Goal: Task Accomplishment & Management: Complete application form

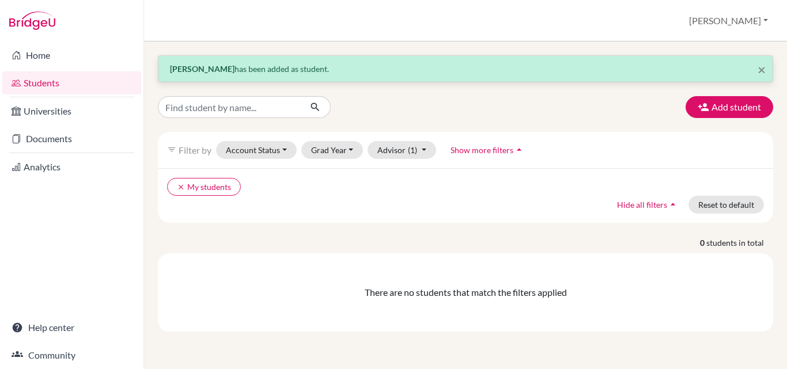
click at [747, 107] on button "Add student" at bounding box center [729, 107] width 88 height 22
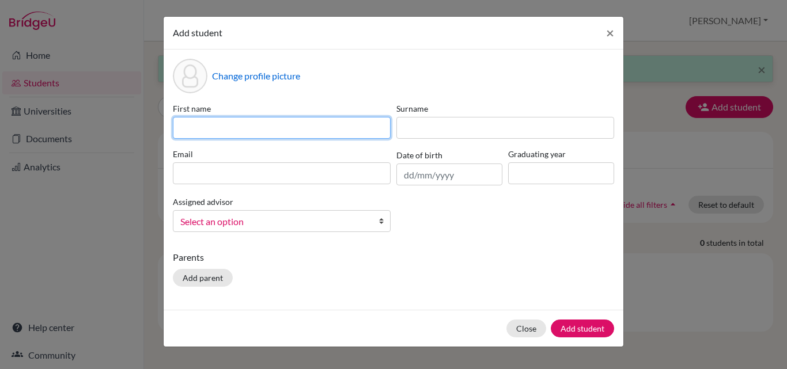
click at [239, 123] on input at bounding box center [282, 128] width 218 height 22
click at [185, 128] on input "aryaveer" at bounding box center [282, 128] width 218 height 22
type input "Aryaveer"
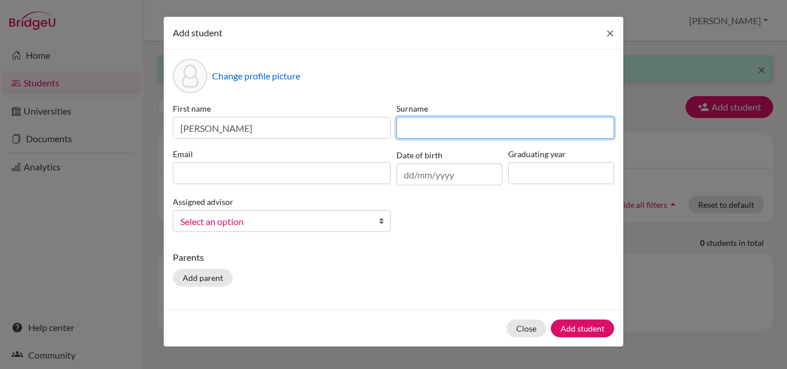
click at [426, 126] on input at bounding box center [505, 128] width 218 height 22
type input "Singh yadav"
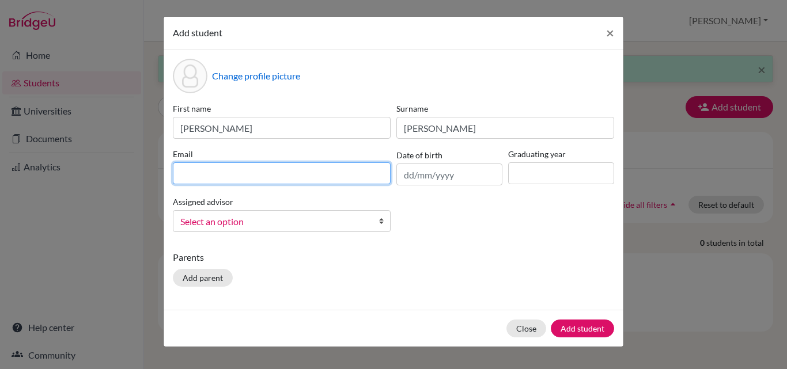
click at [212, 168] on input at bounding box center [282, 173] width 218 height 22
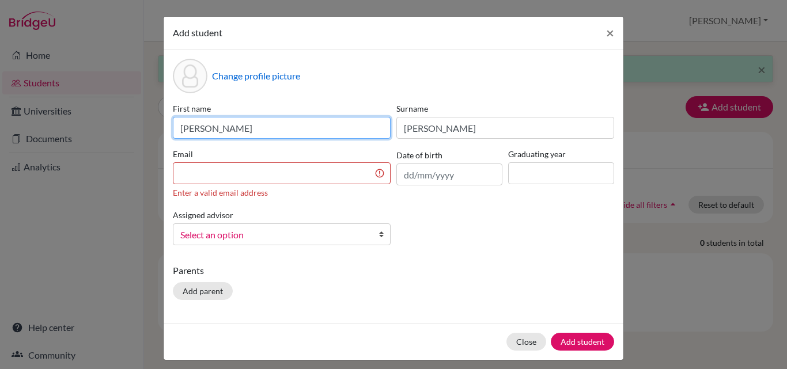
drag, startPoint x: 236, startPoint y: 125, endPoint x: 148, endPoint y: 126, distance: 88.1
click at [148, 126] on div "Add student × Change profile picture First name Aryaveer Surname Singh yadav Em…" at bounding box center [393, 184] width 787 height 369
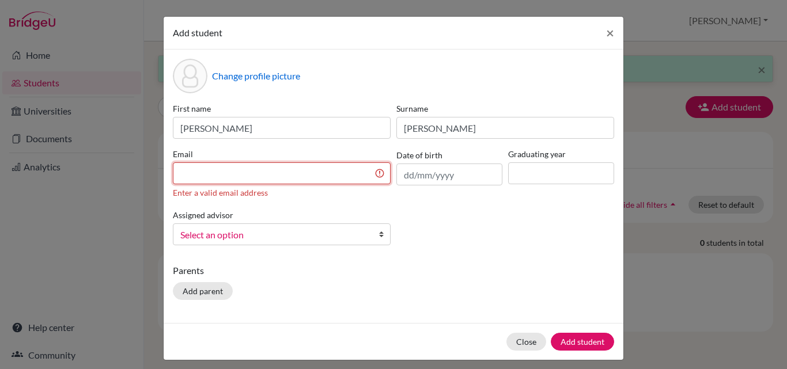
click at [218, 173] on input at bounding box center [282, 173] width 218 height 22
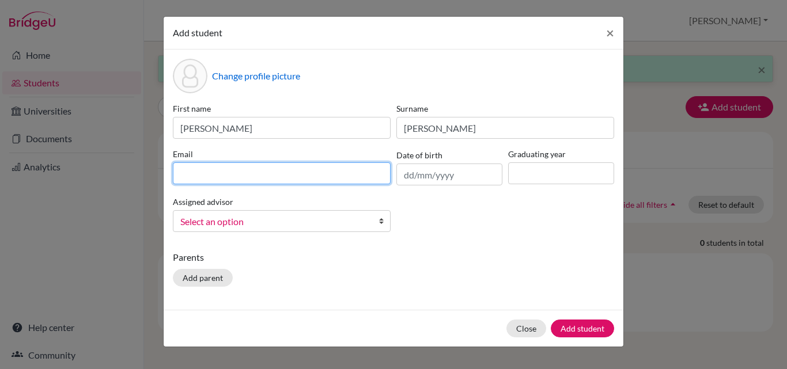
paste input "Aryaveer"
type input "Aryaveer.yadav@candorschool.net"
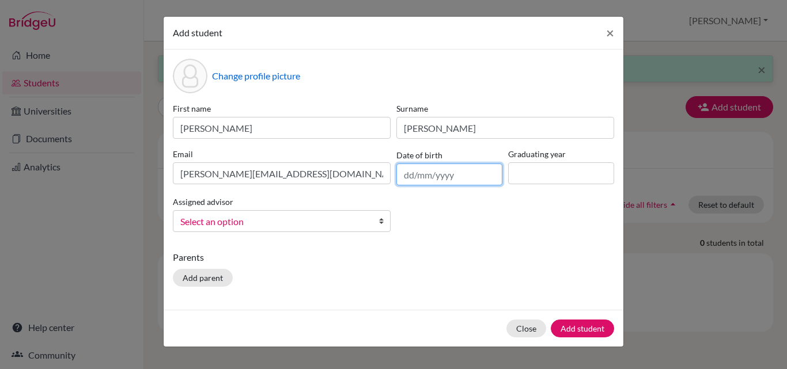
click at [439, 178] on input "text" at bounding box center [449, 175] width 106 height 22
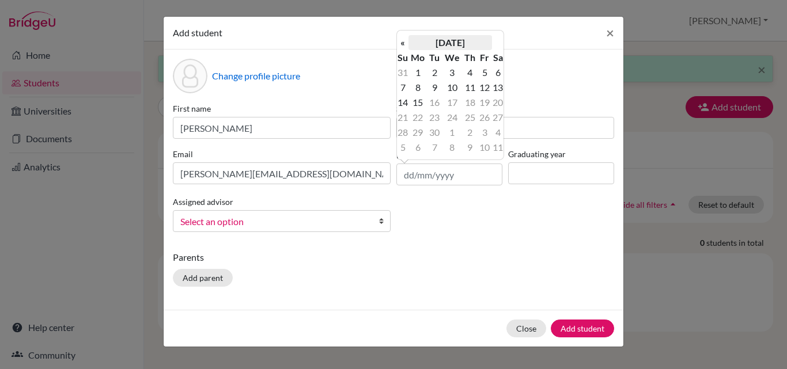
click at [461, 40] on th "September 2025" at bounding box center [449, 42] width 83 height 15
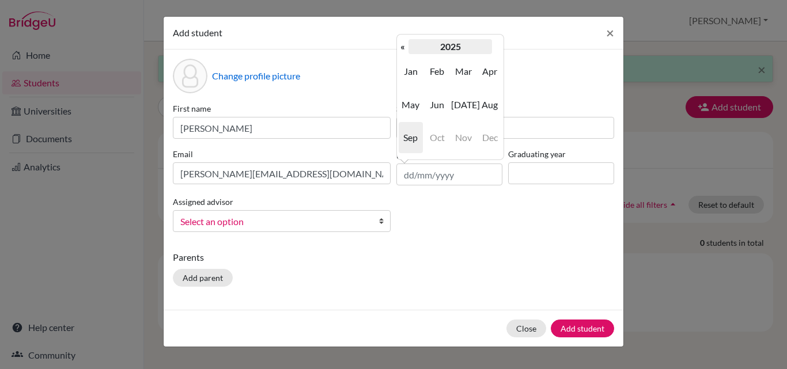
click at [461, 47] on th "2025" at bounding box center [449, 46] width 83 height 15
click at [443, 42] on th "2020-2029" at bounding box center [449, 46] width 83 height 15
click at [525, 216] on div "First name Aryaveer Surname Singh yadav Email Aryaveer.yadav@candorschool.net D…" at bounding box center [393, 171] width 447 height 139
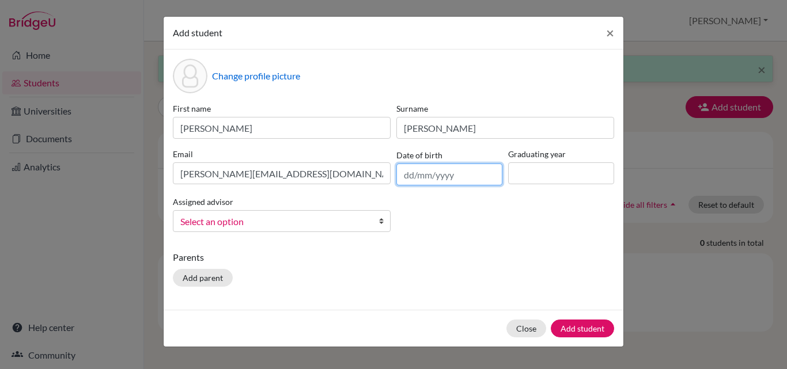
click at [449, 173] on input "text" at bounding box center [449, 175] width 106 height 22
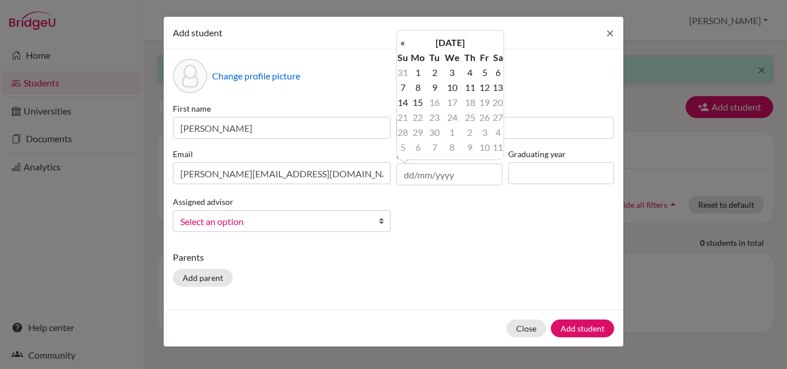
click at [451, 39] on th "September 2025" at bounding box center [449, 42] width 83 height 15
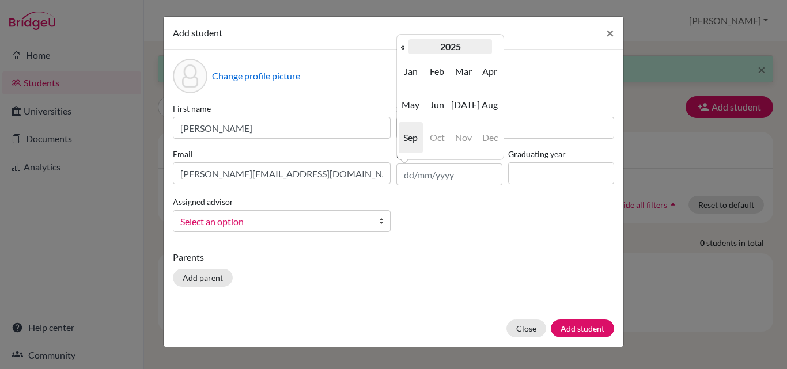
click at [455, 45] on th "2025" at bounding box center [449, 46] width 83 height 15
click at [455, 45] on th "2020-2029" at bounding box center [449, 46] width 83 height 15
click at [489, 223] on div "First name Aryaveer Surname Singh yadav Email Aryaveer.yadav@candorschool.net D…" at bounding box center [393, 171] width 447 height 139
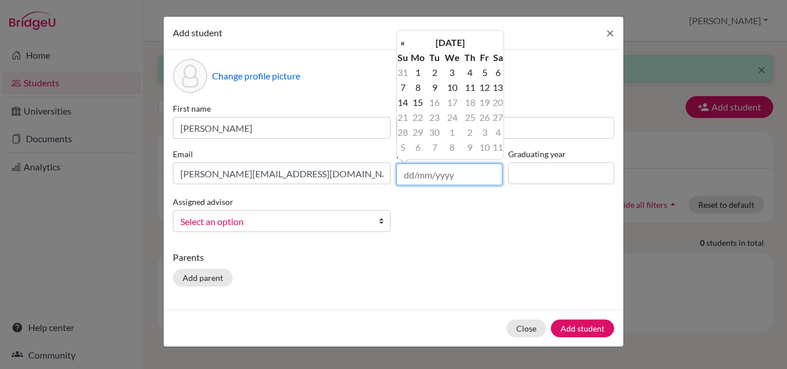
click at [453, 176] on input "text" at bounding box center [449, 175] width 106 height 22
click at [453, 38] on th "September 2025" at bounding box center [449, 42] width 83 height 15
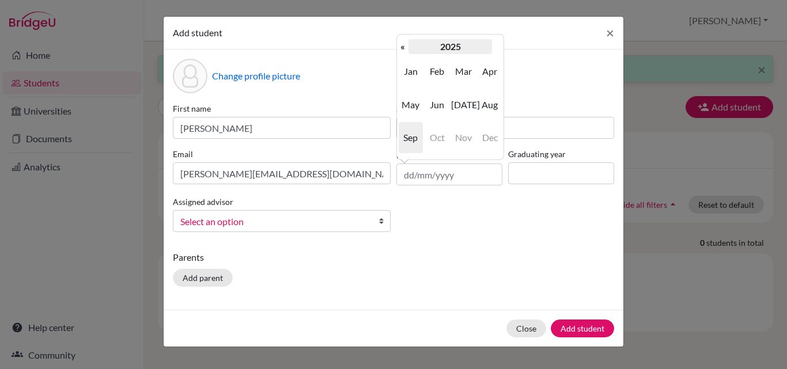
click at [461, 47] on th "2025" at bounding box center [449, 46] width 83 height 15
click at [400, 45] on th "«" at bounding box center [403, 46] width 12 height 15
click at [405, 47] on th "«" at bounding box center [403, 46] width 12 height 15
click at [493, 47] on th "»" at bounding box center [498, 46] width 12 height 15
click at [411, 74] on span "2009" at bounding box center [410, 71] width 24 height 31
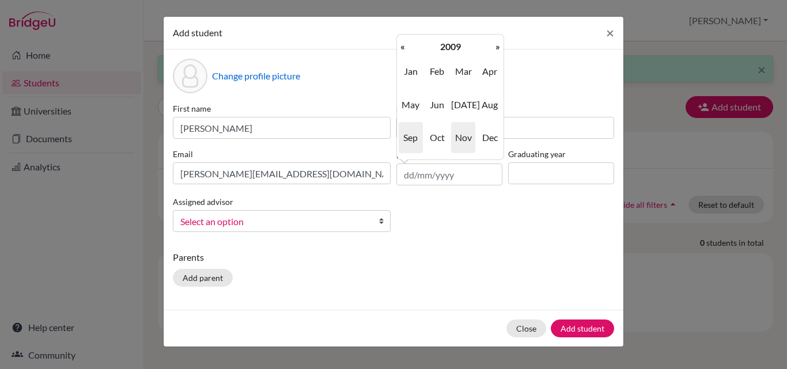
click at [470, 135] on span "Nov" at bounding box center [463, 137] width 24 height 31
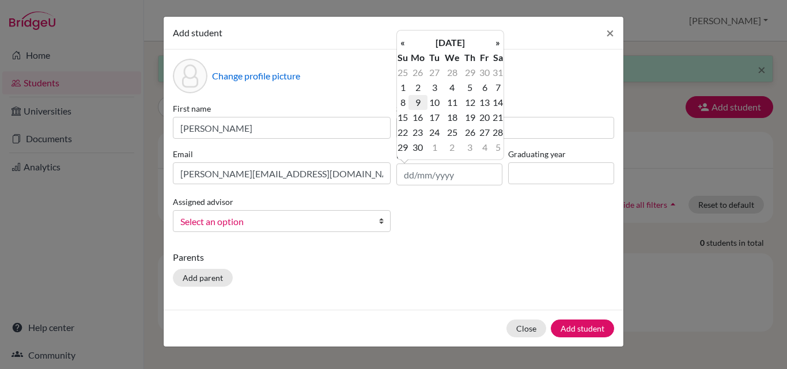
click at [415, 101] on td "9" at bounding box center [417, 102] width 19 height 15
type input "09/11/2009"
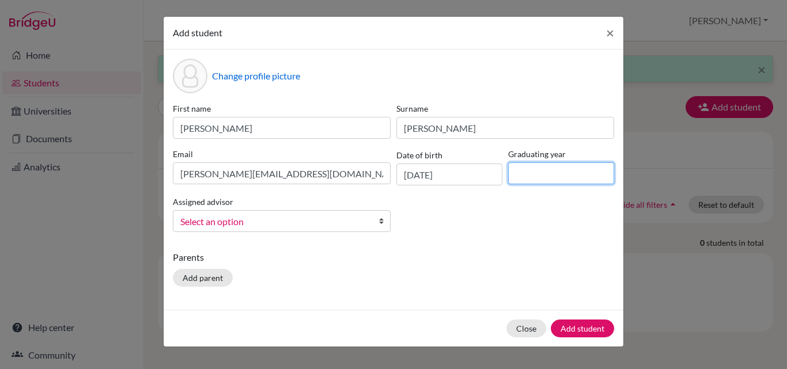
click at [540, 172] on input at bounding box center [561, 173] width 106 height 22
type input "2027"
click at [302, 221] on span "Select an option" at bounding box center [274, 221] width 188 height 15
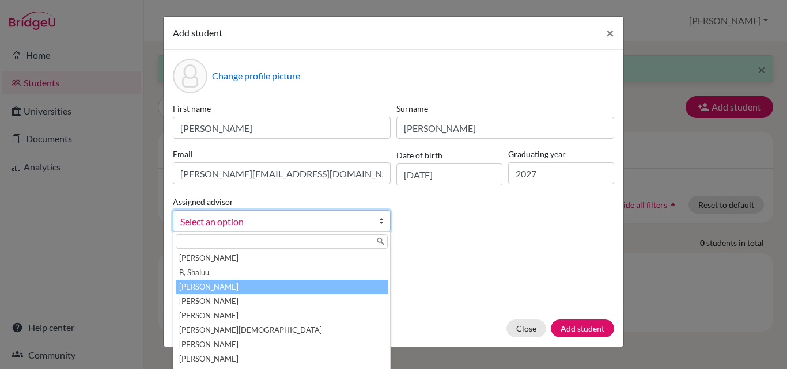
click at [251, 291] on li "Boaz, Priscilla" at bounding box center [282, 287] width 212 height 14
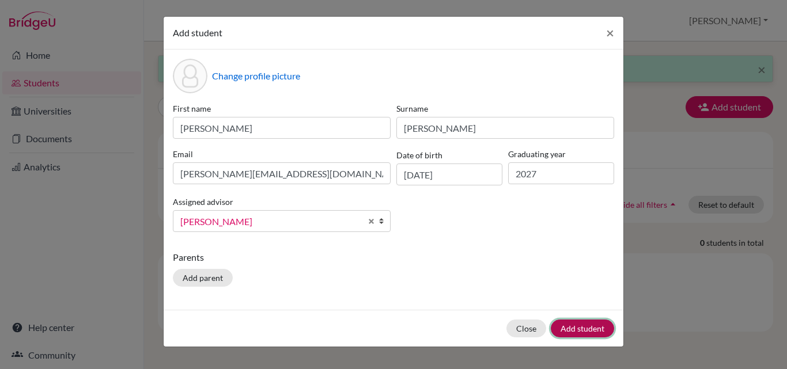
click at [582, 328] on button "Add student" at bounding box center [581, 329] width 63 height 18
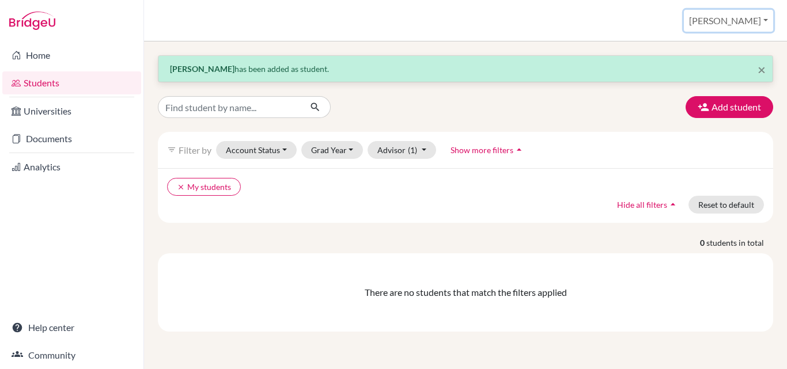
click at [756, 18] on button "Lohith" at bounding box center [727, 21] width 89 height 22
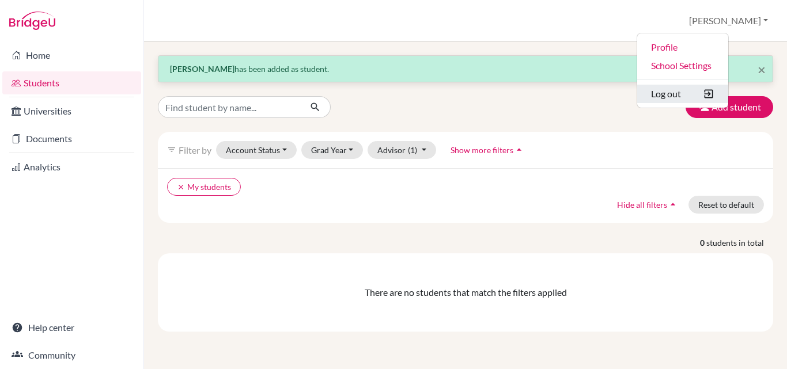
click at [708, 98] on button "Log out" at bounding box center [682, 94] width 91 height 18
